Goal: Information Seeking & Learning: Learn about a topic

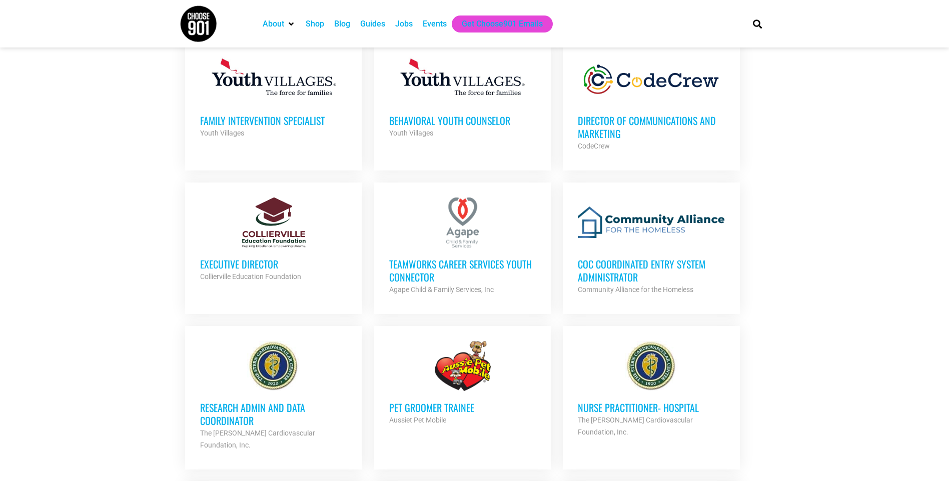
scroll to position [750, 0]
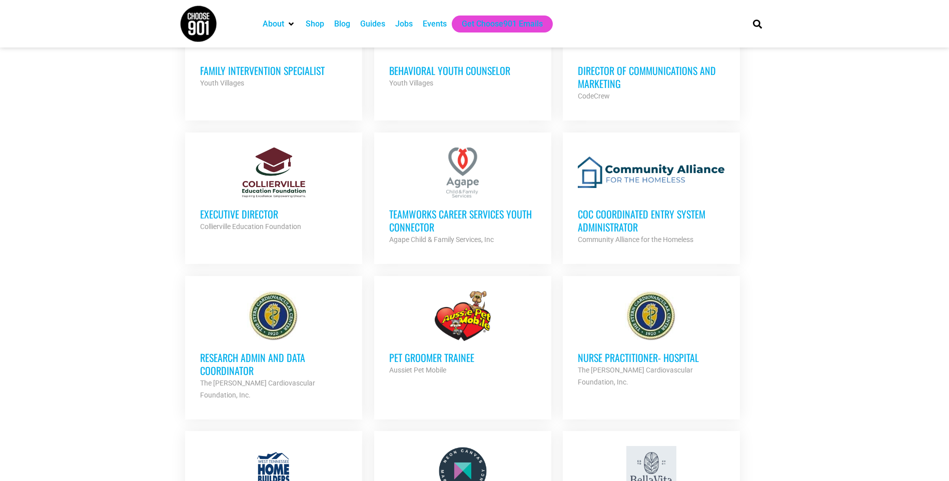
click at [257, 211] on h3 "Executive Director" at bounding box center [273, 214] width 147 height 13
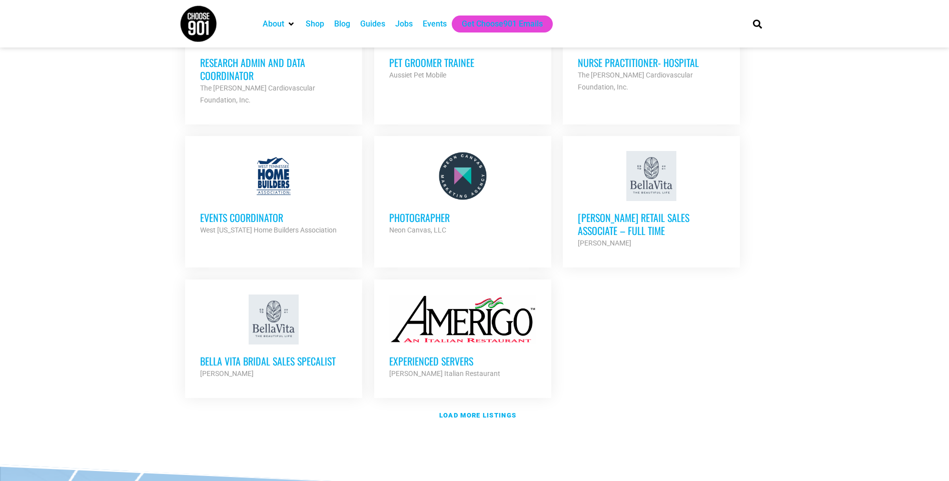
scroll to position [1050, 0]
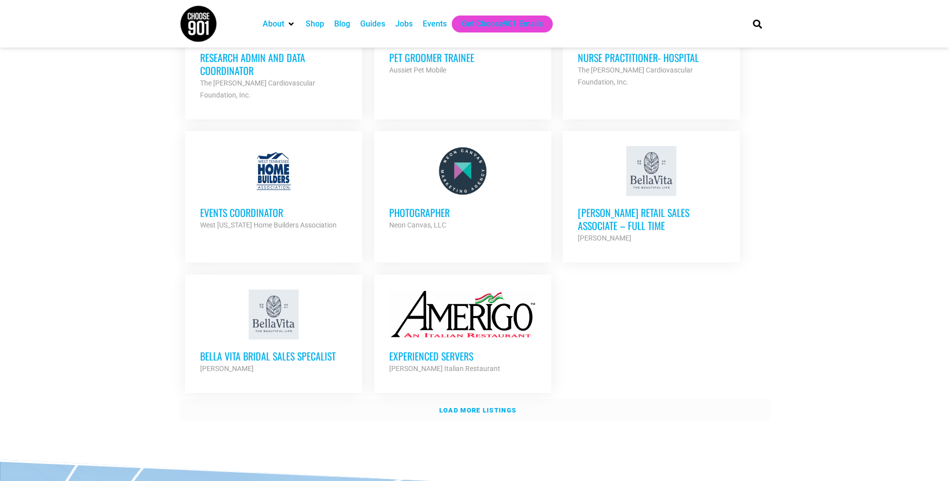
click at [481, 407] on strong "Load more listings" at bounding box center [477, 411] width 77 height 8
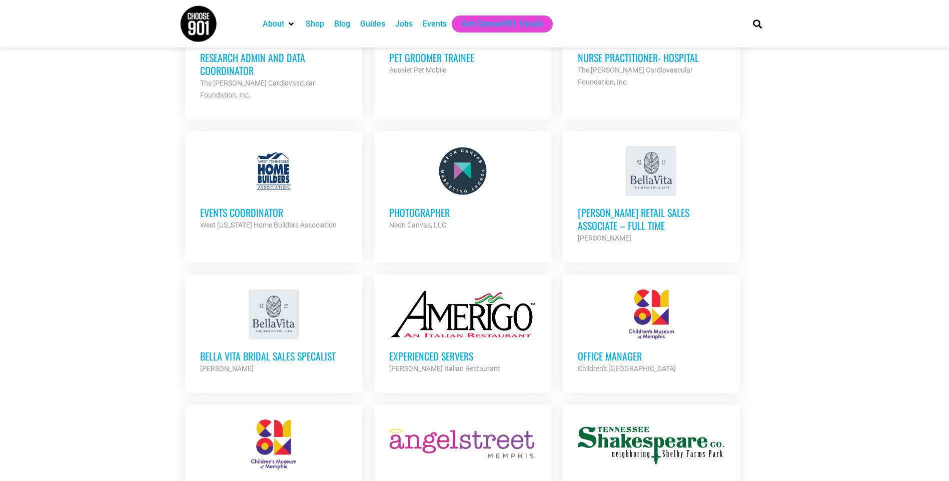
click at [264, 206] on h3 "Events Coordinator" at bounding box center [273, 212] width 147 height 13
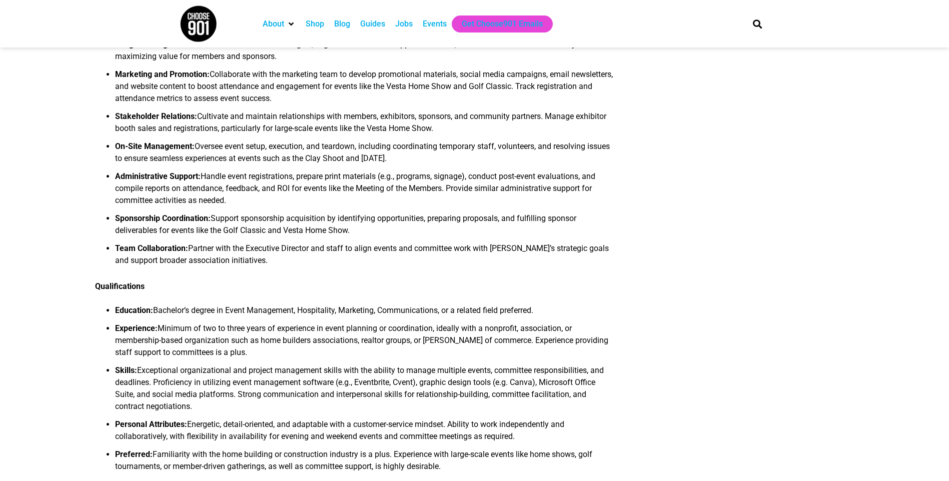
scroll to position [150, 0]
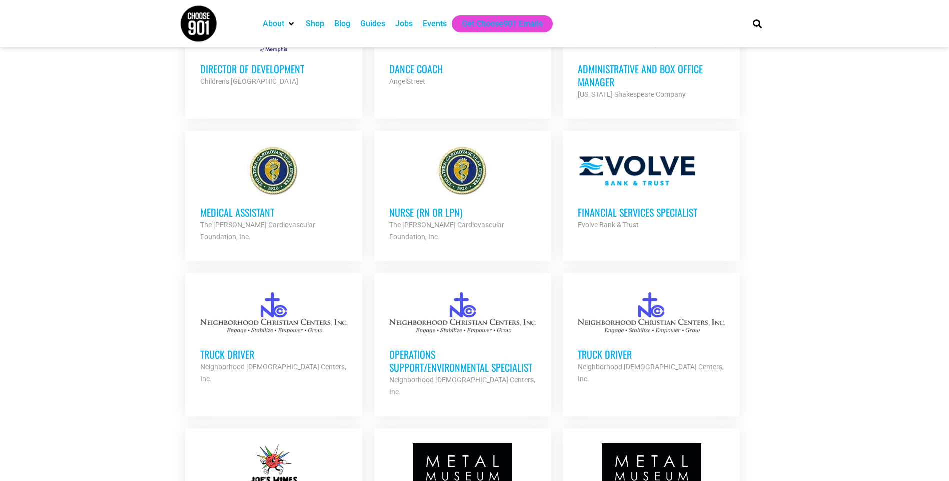
scroll to position [1301, 0]
